Goal: Navigation & Orientation: Understand site structure

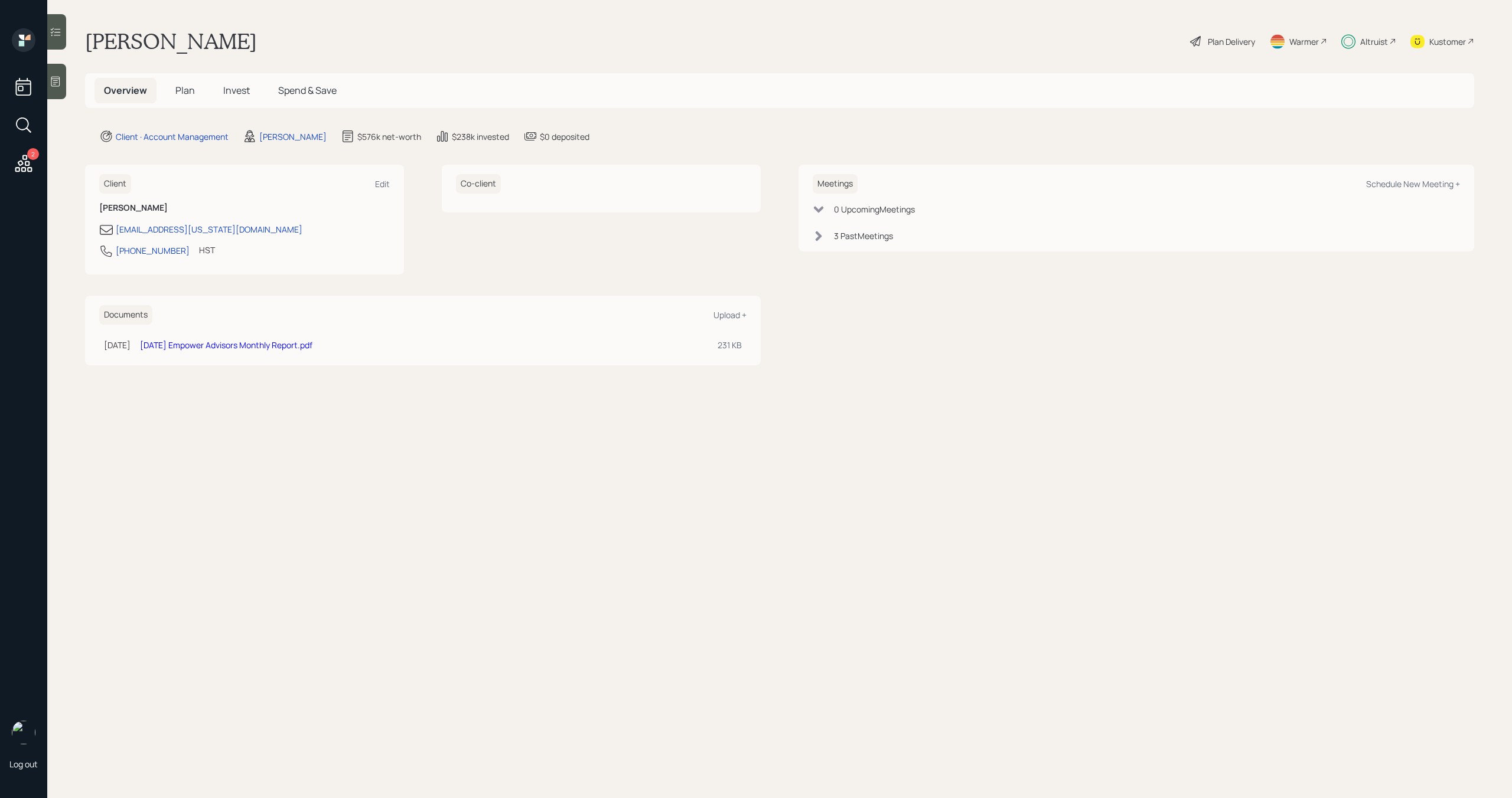
click at [194, 90] on h5 "Plan" at bounding box center [185, 90] width 39 height 25
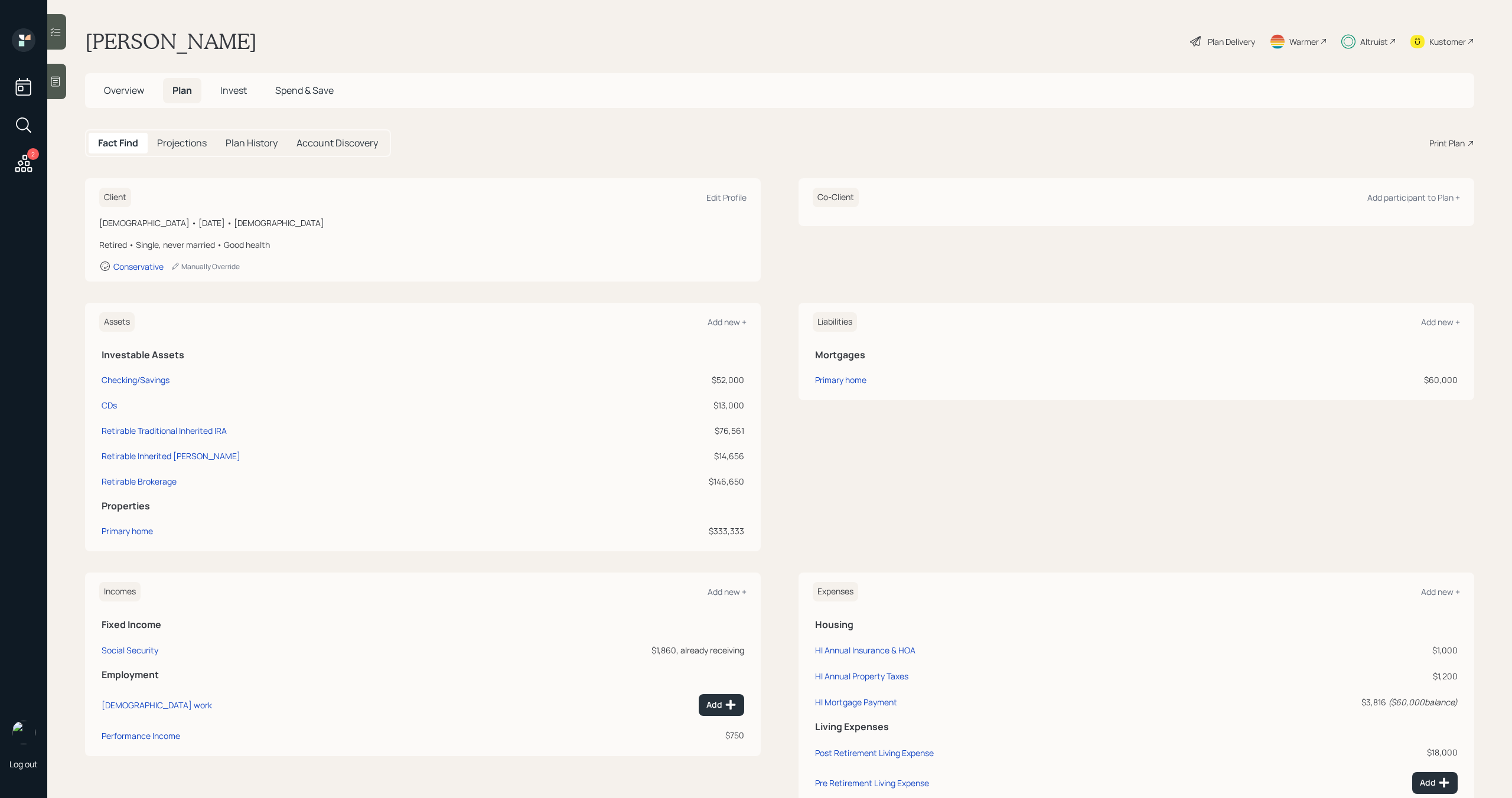
click at [236, 92] on span "Invest" at bounding box center [232, 90] width 26 height 13
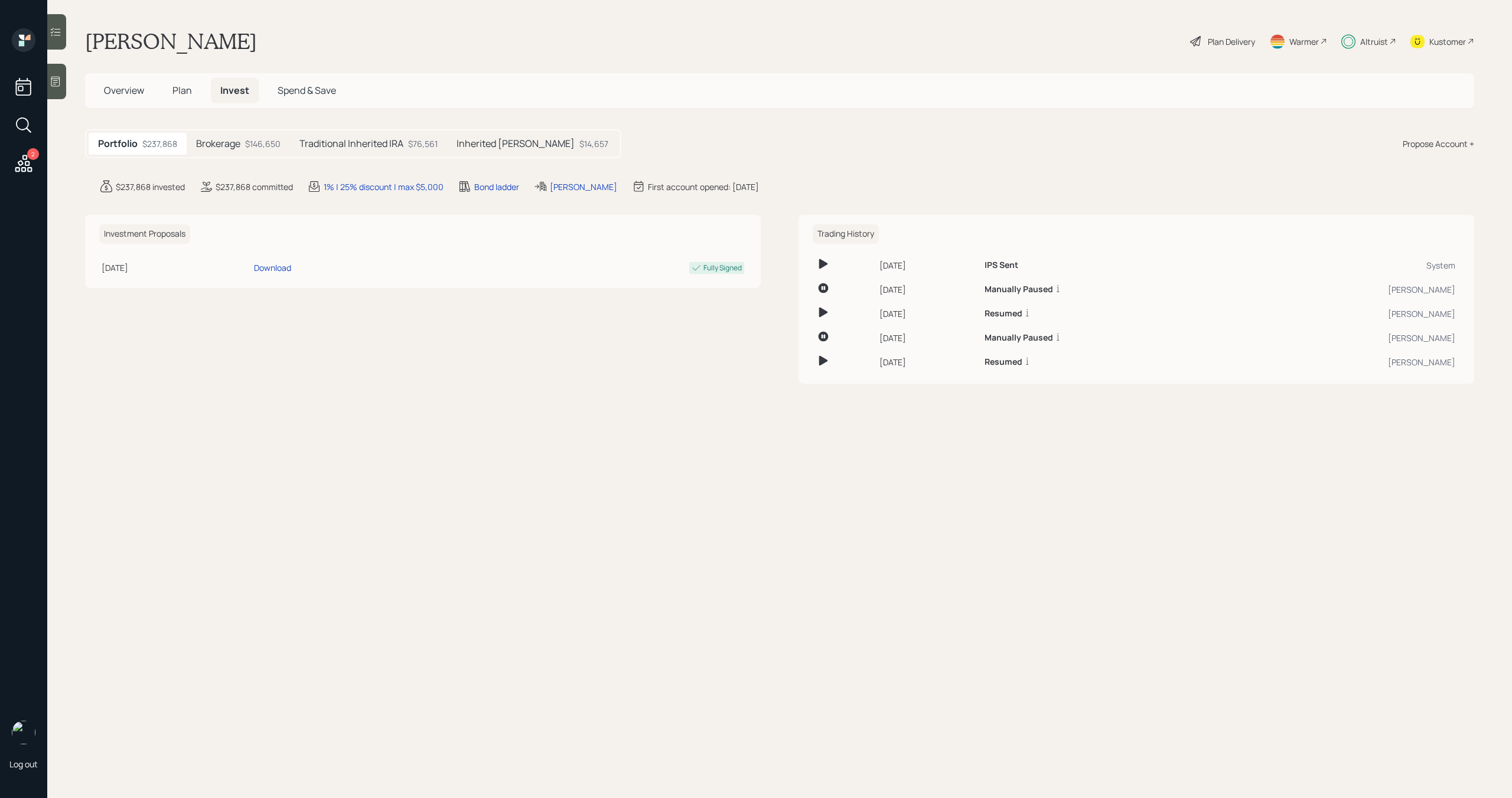
click at [308, 84] on span "Spend & Save" at bounding box center [306, 90] width 59 height 13
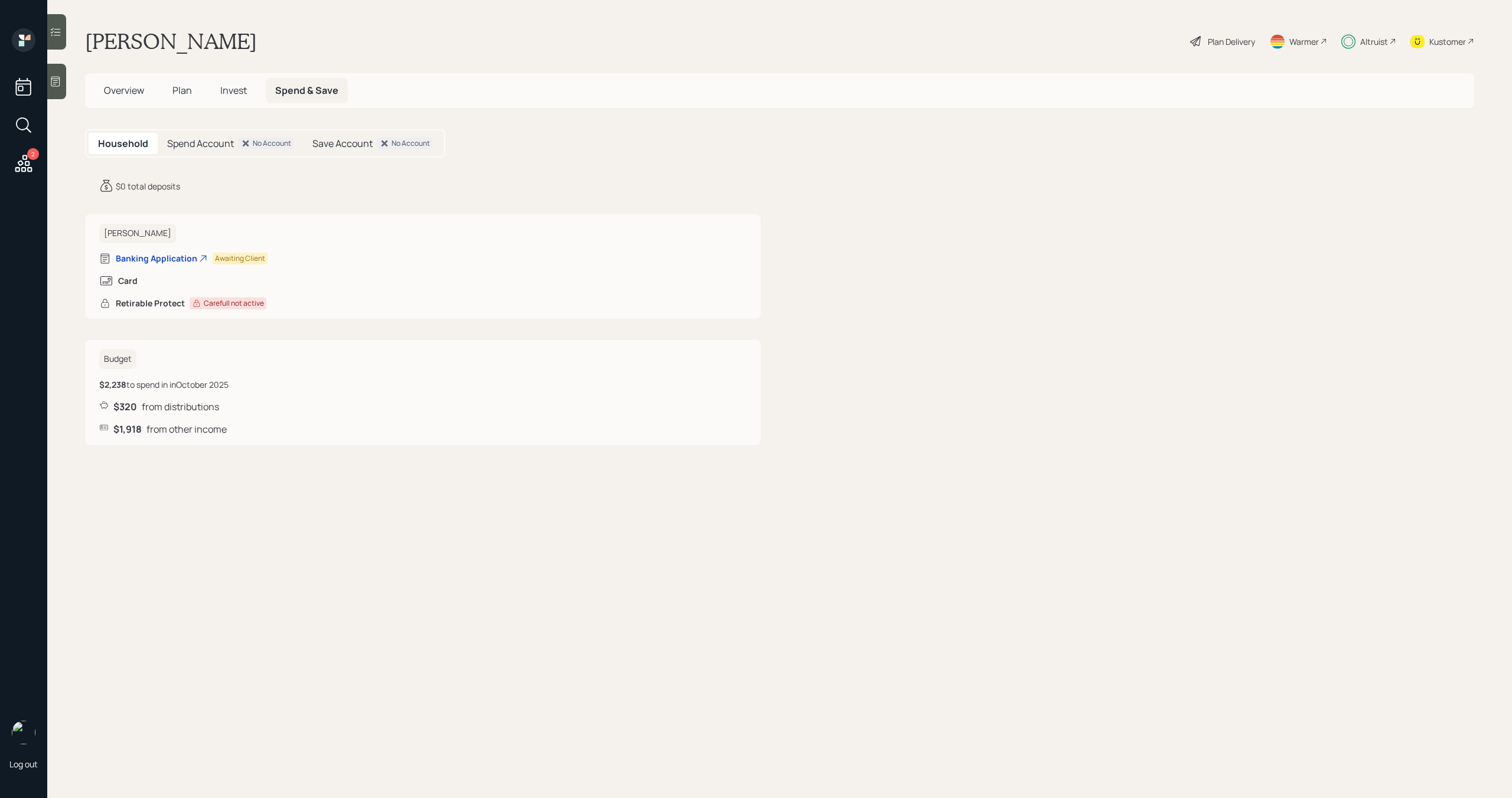
click at [128, 94] on span "Overview" at bounding box center [123, 90] width 41 height 13
